Goal: Information Seeking & Learning: Learn about a topic

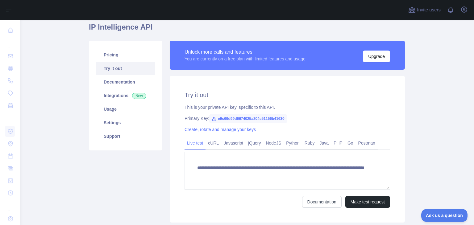
scroll to position [55, 0]
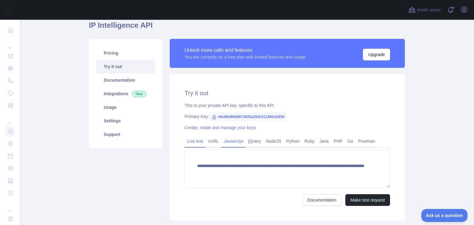
click at [231, 144] on link "Javascript" at bounding box center [233, 141] width 24 height 10
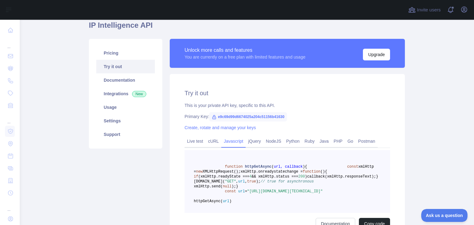
drag, startPoint x: 254, startPoint y: 140, endPoint x: 283, endPoint y: 101, distance: 48.5
click at [283, 101] on div "Try it out This is your private API key, specific to this API. Primary Key: e9c…" at bounding box center [287, 159] width 235 height 171
click at [246, 136] on link "jQuery" at bounding box center [254, 141] width 18 height 10
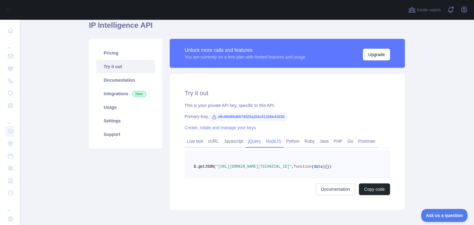
click at [270, 144] on link "NodeJS" at bounding box center [273, 141] width 20 height 10
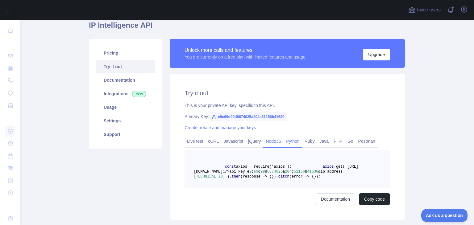
click at [292, 137] on link "Python" at bounding box center [292, 141] width 19 height 10
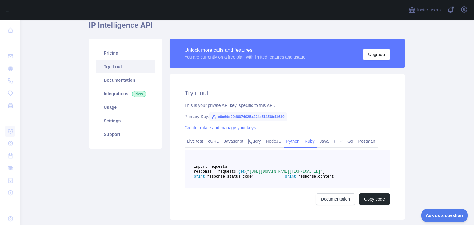
click at [304, 138] on link "Ruby" at bounding box center [309, 141] width 15 height 10
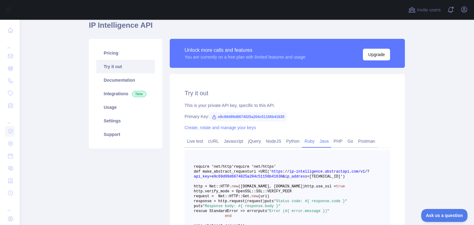
click at [323, 138] on link "Java" at bounding box center [324, 141] width 14 height 10
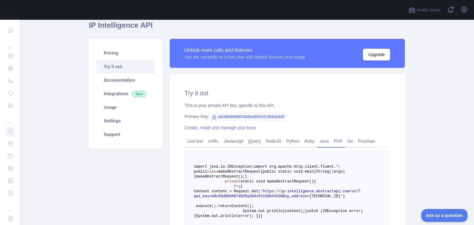
click at [335, 138] on link "PHP" at bounding box center [338, 141] width 14 height 10
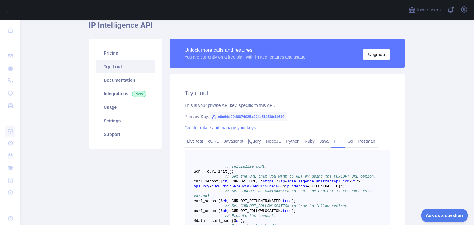
scroll to position [0, 0]
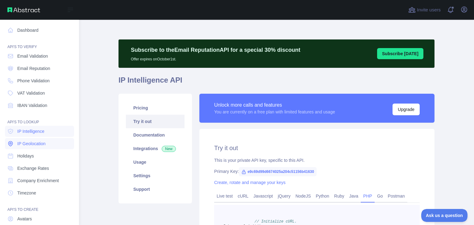
click at [39, 145] on span "IP Geolocation" at bounding box center [31, 144] width 28 height 6
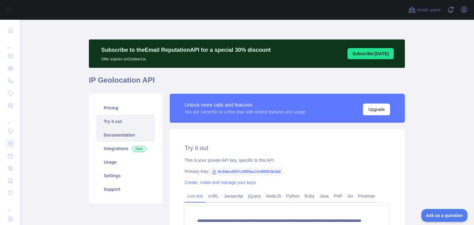
click at [137, 137] on link "Documentation" at bounding box center [125, 135] width 59 height 14
